Goal: Information Seeking & Learning: Learn about a topic

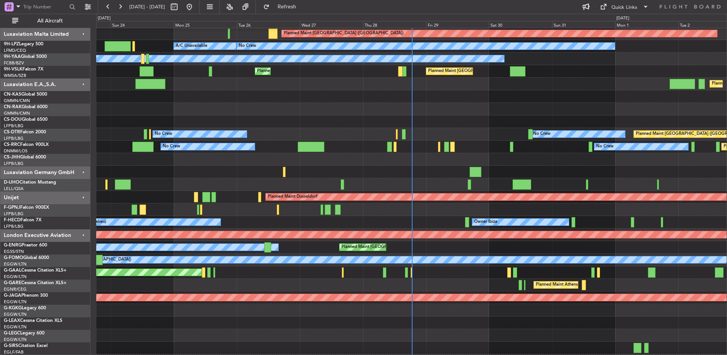
scroll to position [76, 0]
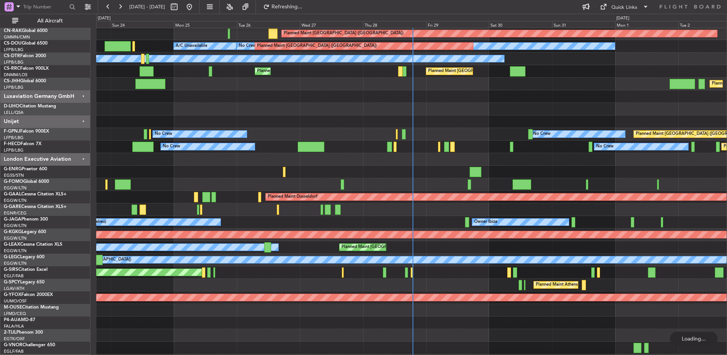
click at [387, 142] on div "No Crew Planned Maint [GEOGRAPHIC_DATA] ([GEOGRAPHIC_DATA]) No Crew Planned Mai…" at bounding box center [411, 146] width 631 height 13
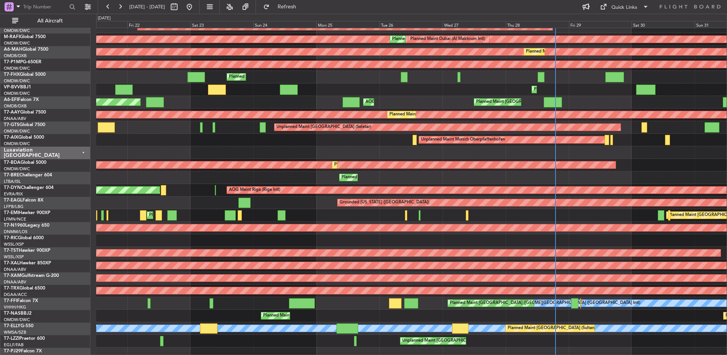
click at [311, 223] on div "Planned Maint [GEOGRAPHIC_DATA] ([GEOGRAPHIC_DATA])" at bounding box center [411, 227] width 631 height 13
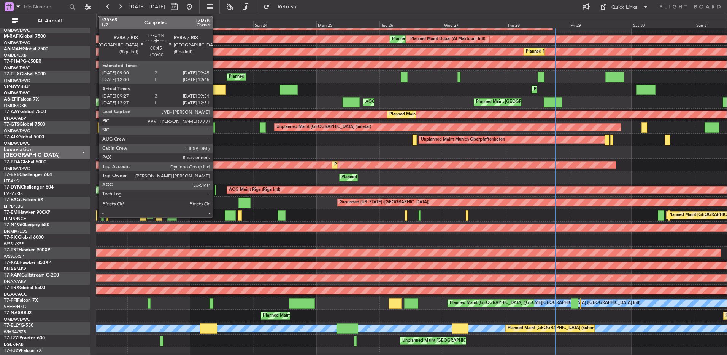
click at [216, 191] on div at bounding box center [215, 190] width 1 height 10
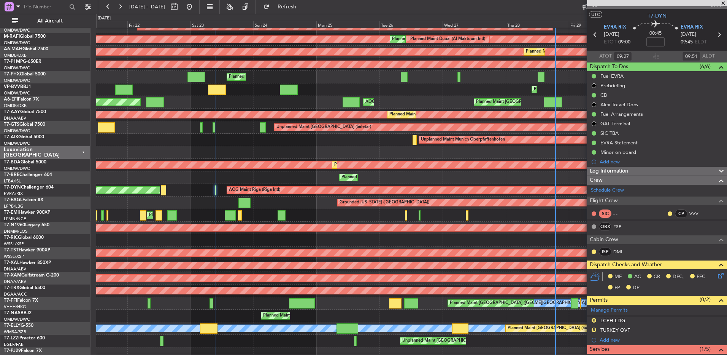
scroll to position [0, 0]
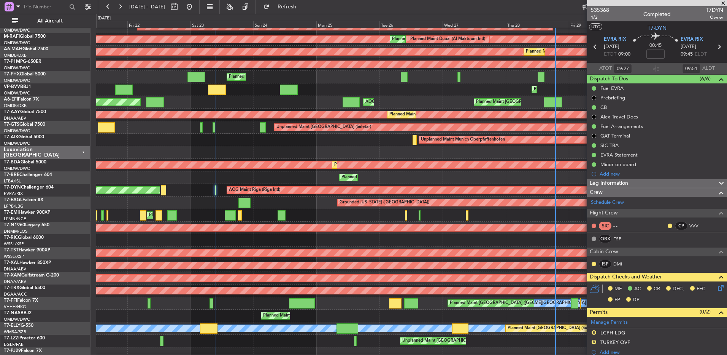
click at [722, 3] on span at bounding box center [724, 3] width 8 height 7
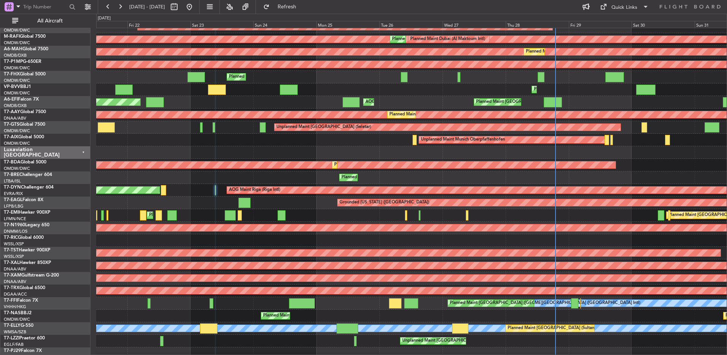
type input "0"
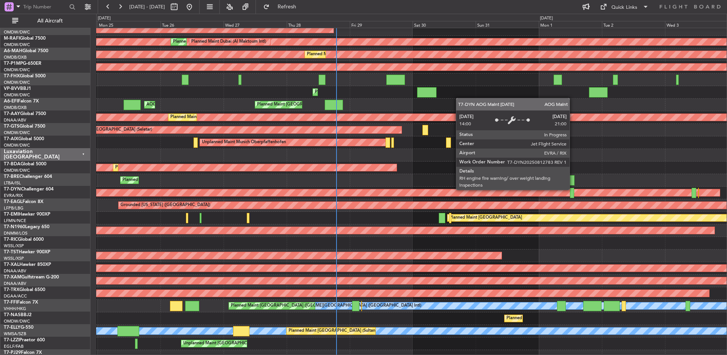
scroll to position [834, 0]
click at [330, 190] on div "AOG Maint Riga (Riga Intl)" at bounding box center [364, 192] width 712 height 7
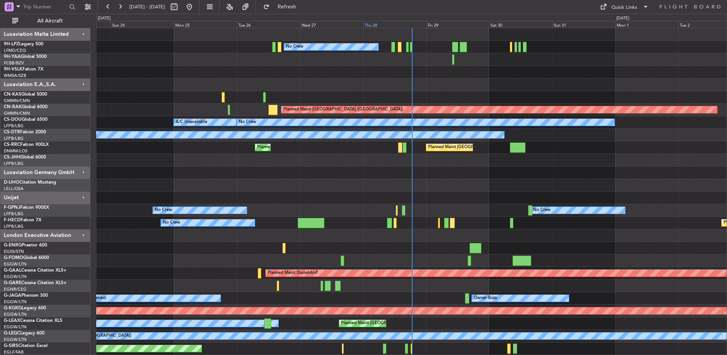
click at [412, 22] on div "Thu 28" at bounding box center [394, 24] width 63 height 7
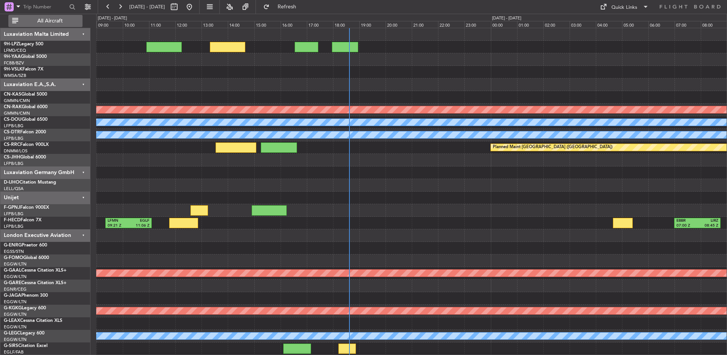
click at [56, 18] on span "All Aircraft" at bounding box center [50, 20] width 60 height 5
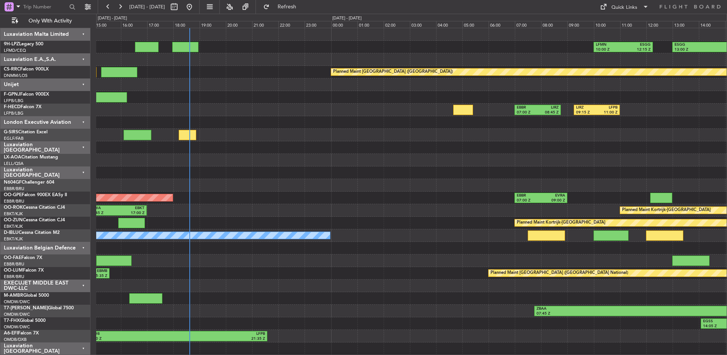
click at [395, 176] on div at bounding box center [411, 172] width 631 height 13
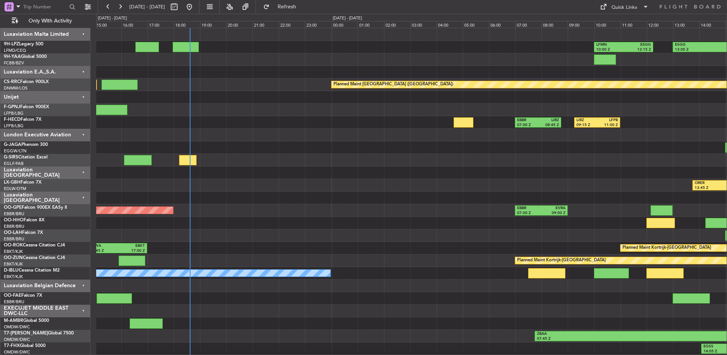
click at [393, 162] on div at bounding box center [411, 160] width 631 height 13
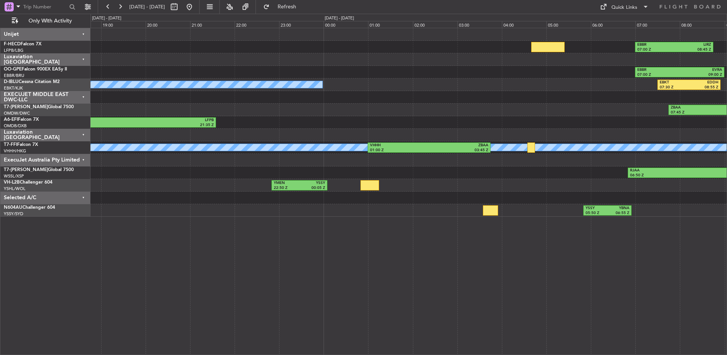
click at [395, 203] on div at bounding box center [409, 197] width 637 height 13
click at [60, 135] on div "Luxaviation [GEOGRAPHIC_DATA]" at bounding box center [45, 135] width 90 height 13
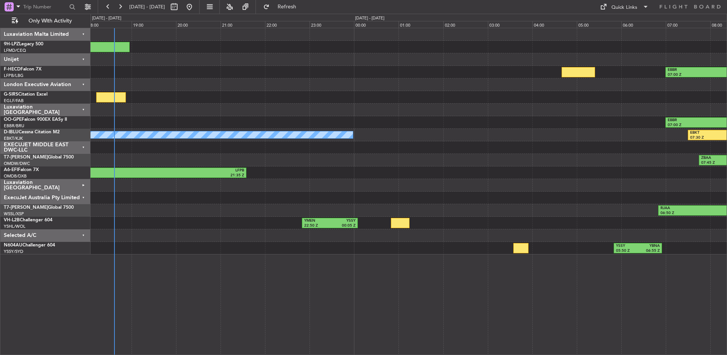
click at [168, 217] on div "YMEN 22:50 Z YSSY 00:05 Z" at bounding box center [409, 222] width 637 height 13
click at [84, 234] on div "Selected A/C" at bounding box center [45, 235] width 90 height 13
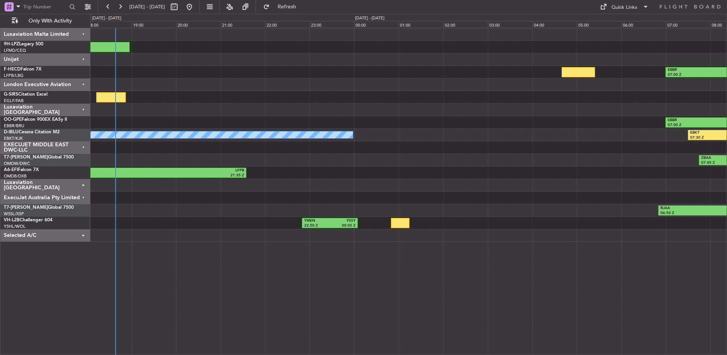
click at [85, 197] on div "ExecuJet Australia Pty Limited" at bounding box center [45, 197] width 90 height 13
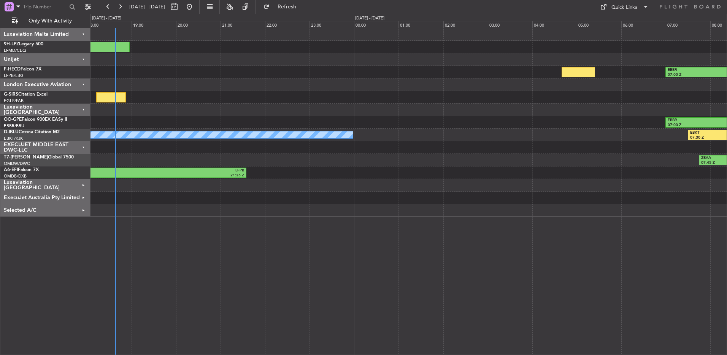
click at [204, 307] on div "LFMN 10:00 Z ESGG 12:15 Z LFPB 13:20 Z LFMD 14:40 Z EBBR 07:00 Z LIRZ 08:45 Z L…" at bounding box center [409, 191] width 637 height 327
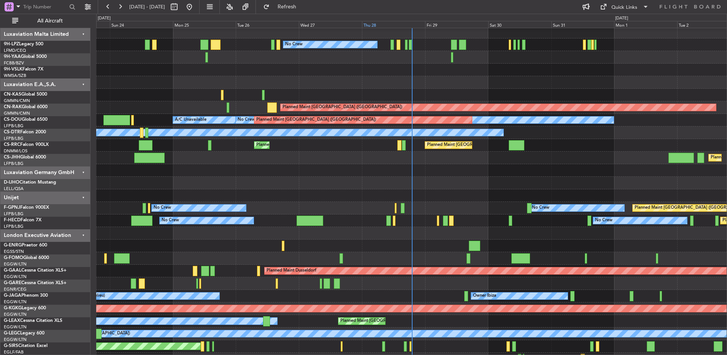
click at [413, 26] on div "Thu 28" at bounding box center [393, 24] width 63 height 7
click at [415, 25] on div "Thu 28" at bounding box center [393, 24] width 63 height 7
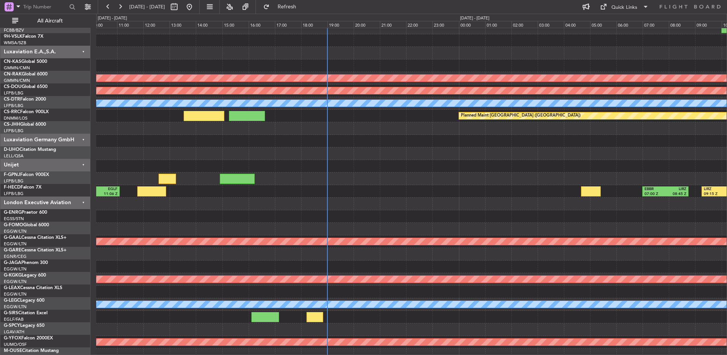
scroll to position [32, 0]
click at [282, 145] on div at bounding box center [411, 141] width 631 height 13
click at [36, 20] on span "All Aircraft" at bounding box center [50, 20] width 60 height 5
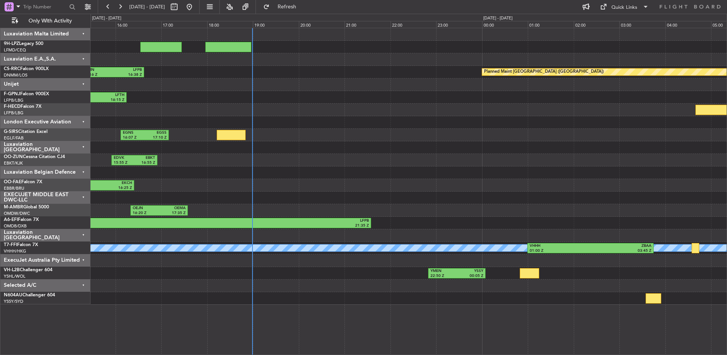
scroll to position [0, 0]
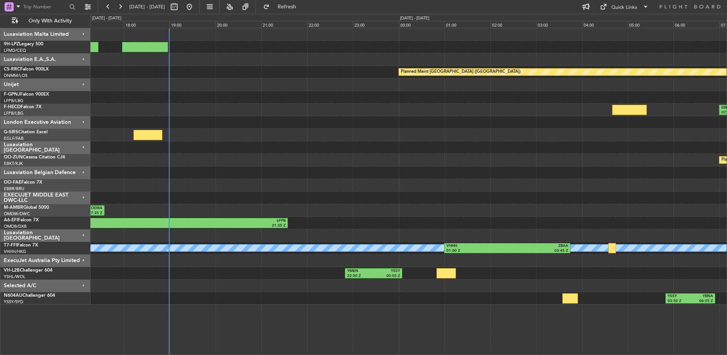
click at [364, 116] on div "LFMN 10:00 Z ESGG 12:15 Z LFPB 13:20 Z LFMD 14:40 Z Planned Maint Paris (Le Bou…" at bounding box center [409, 166] width 637 height 276
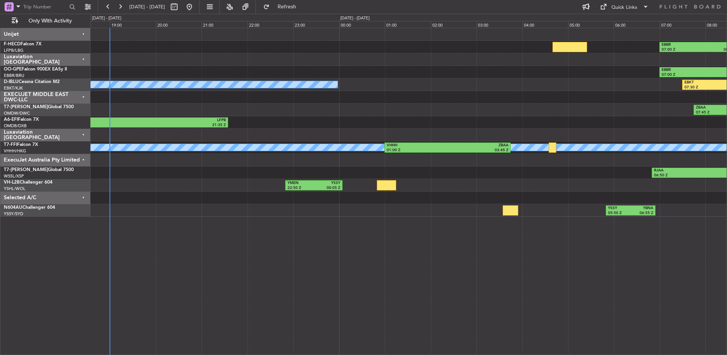
click at [64, 32] on div "Unijet" at bounding box center [45, 34] width 90 height 13
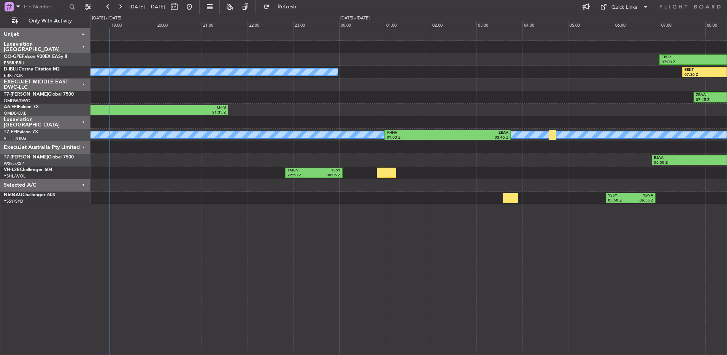
click at [53, 118] on div "Luxaviation [GEOGRAPHIC_DATA]" at bounding box center [45, 122] width 90 height 13
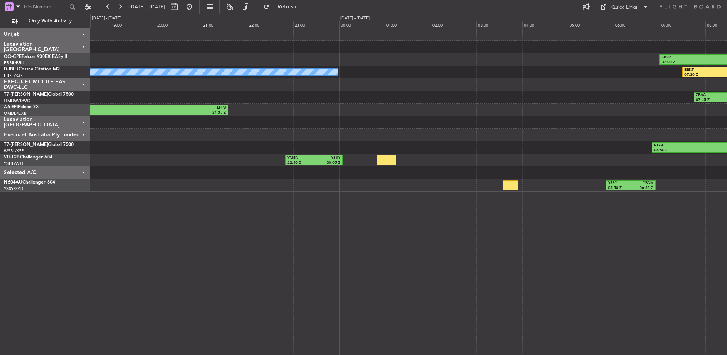
click at [71, 137] on div "ExecuJet Australia Pty Limited" at bounding box center [45, 135] width 90 height 13
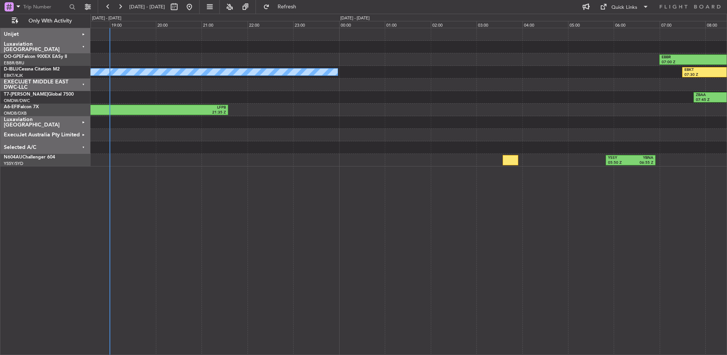
click at [78, 153] on div "Selected A/C" at bounding box center [45, 147] width 90 height 13
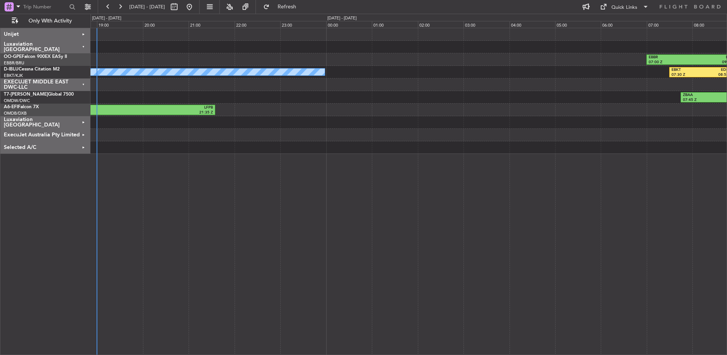
click at [392, 157] on div "EBBR 07:00 Z EVRA 09:00 Z Planned Maint Brussels (Brussels National) A/C Unavai…" at bounding box center [409, 191] width 637 height 327
